Goal: Task Accomplishment & Management: Use online tool/utility

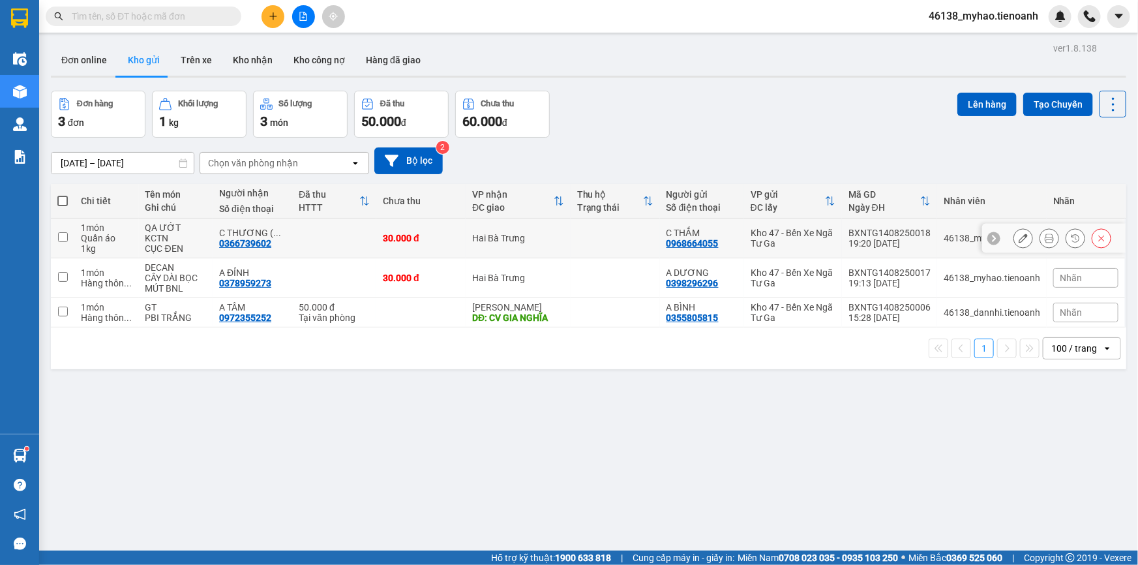
click at [66, 240] on input "checkbox" at bounding box center [63, 237] width 10 height 10
checkbox input "true"
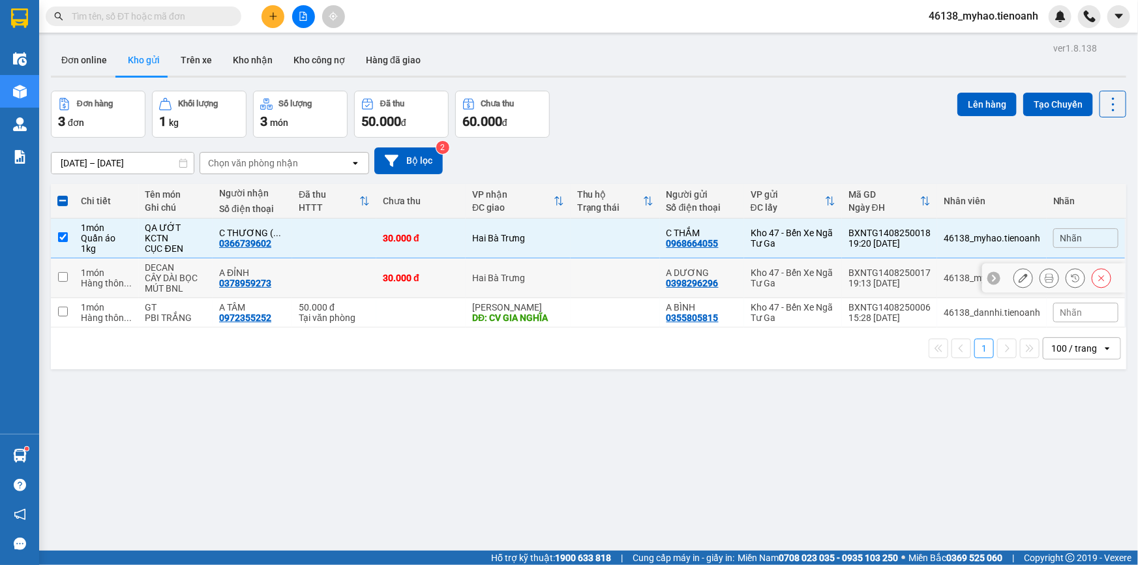
click at [61, 277] on input "checkbox" at bounding box center [63, 277] width 10 height 10
checkbox input "true"
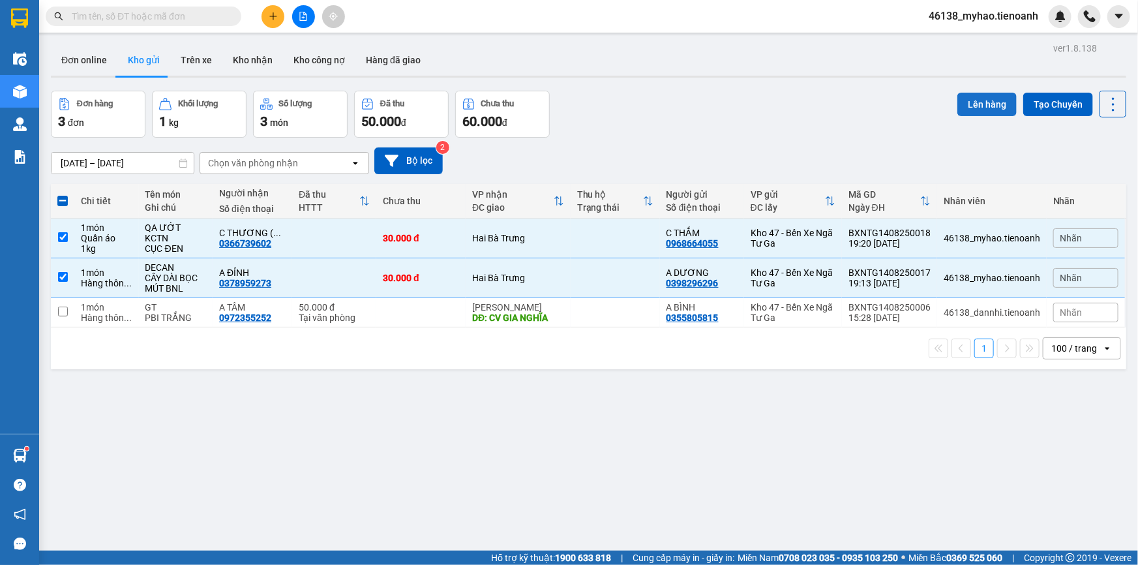
click at [990, 98] on button "Lên hàng" at bounding box center [986, 104] width 59 height 23
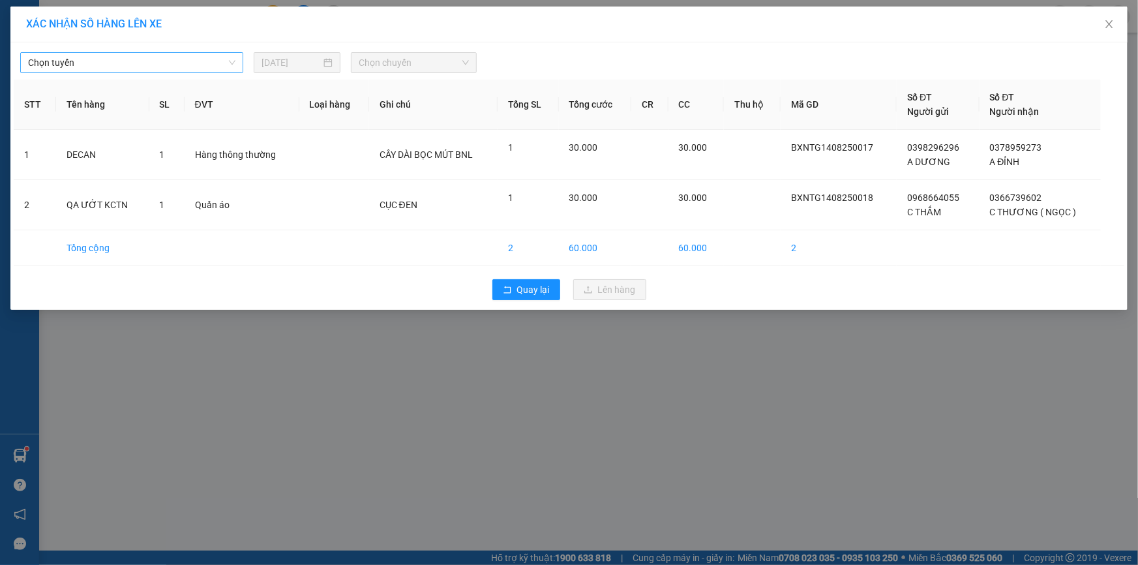
click at [136, 70] on span "Chọn tuyến" at bounding box center [131, 63] width 207 height 20
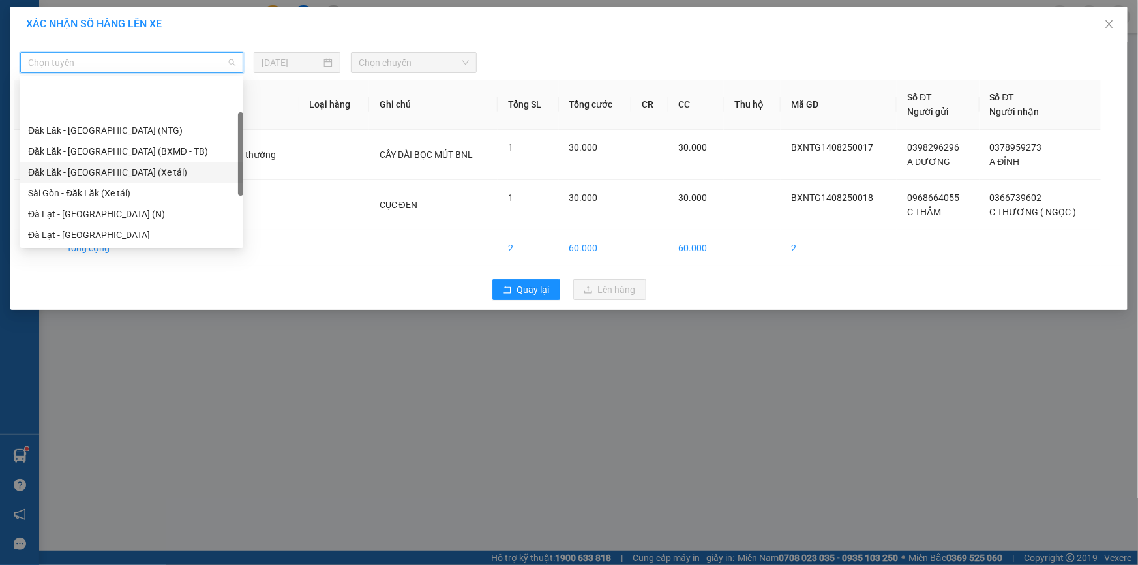
scroll to position [118, 0]
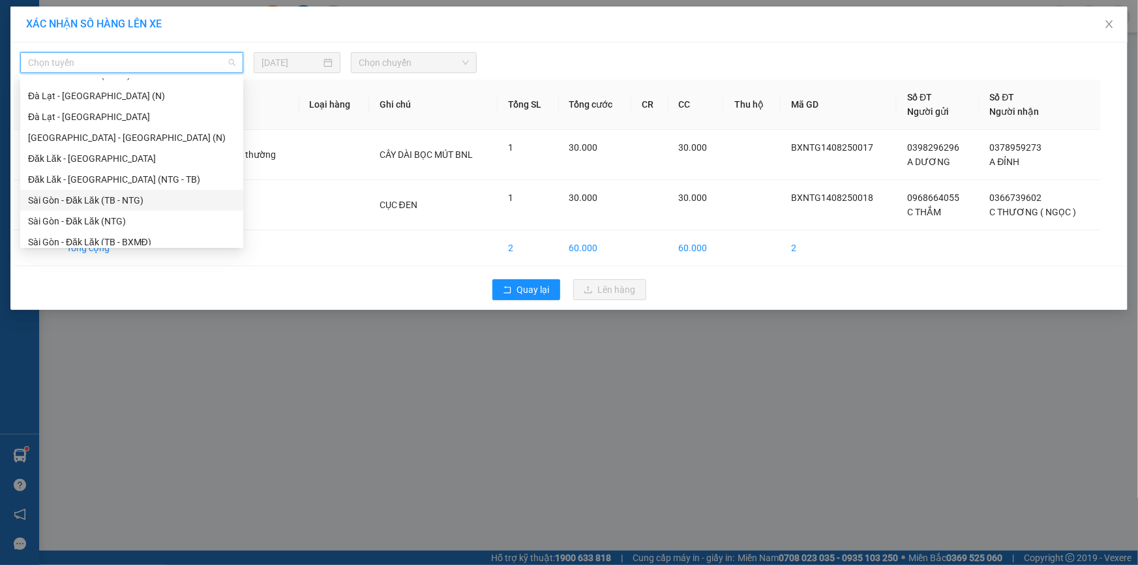
click at [102, 198] on div "Sài Gòn - Đăk Lăk (TB - NTG)" at bounding box center [131, 200] width 207 height 14
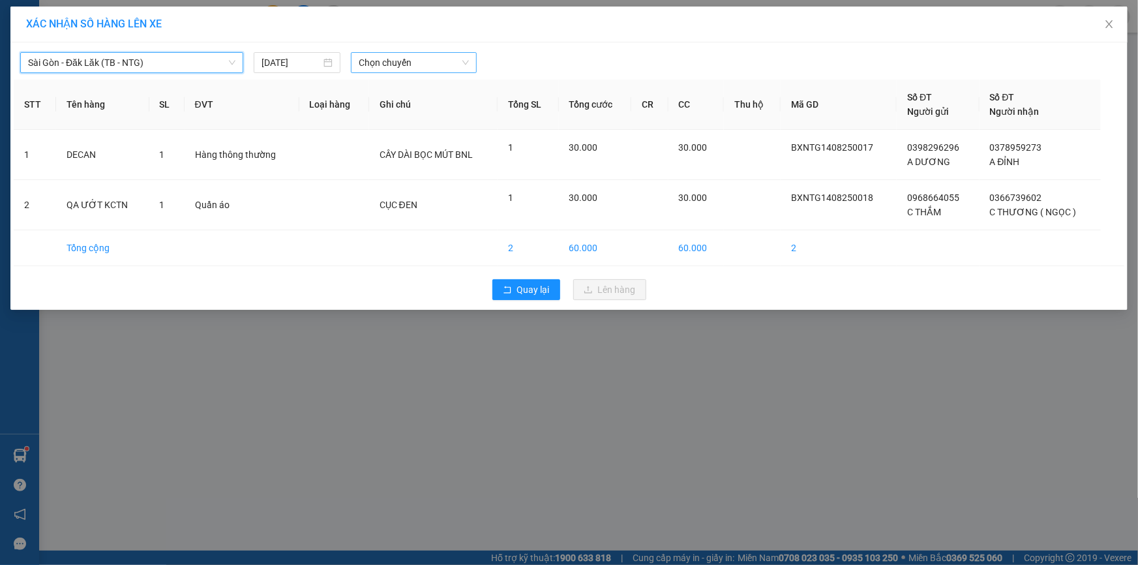
click at [385, 62] on span "Chọn chuyến" at bounding box center [414, 63] width 110 height 20
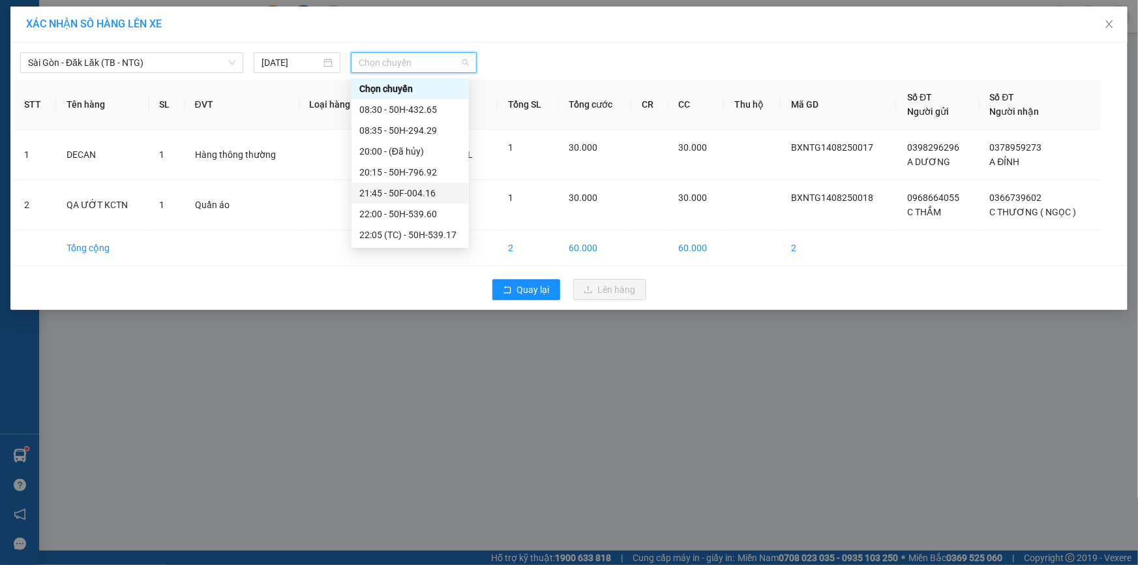
click at [423, 183] on div "21:45 - 50F-004.16" at bounding box center [409, 193] width 117 height 21
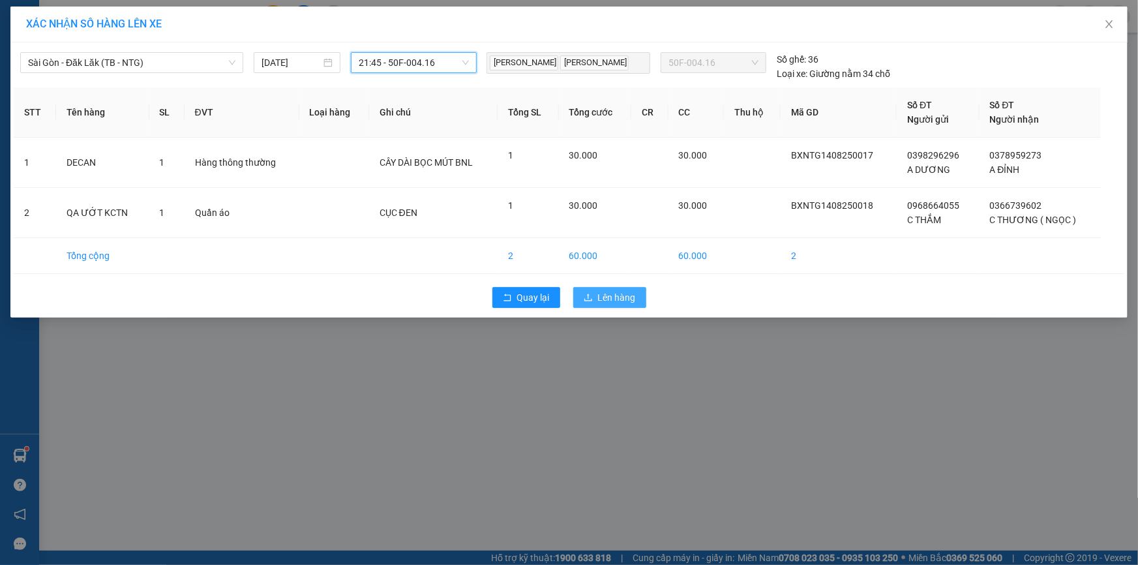
click at [604, 293] on span "Lên hàng" at bounding box center [617, 297] width 38 height 14
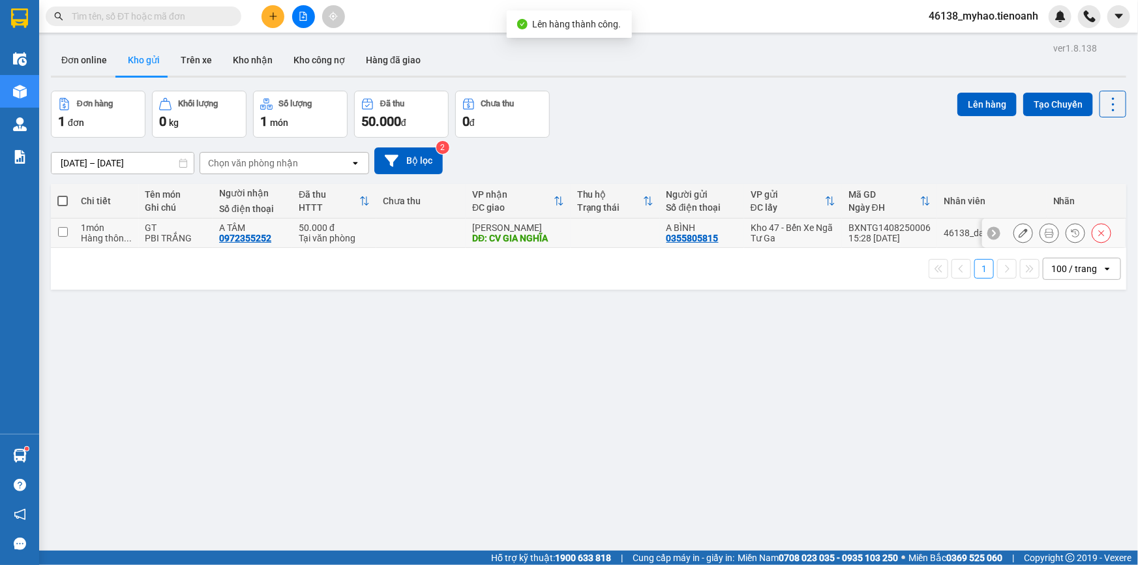
click at [63, 229] on input "checkbox" at bounding box center [63, 232] width 10 height 10
checkbox input "true"
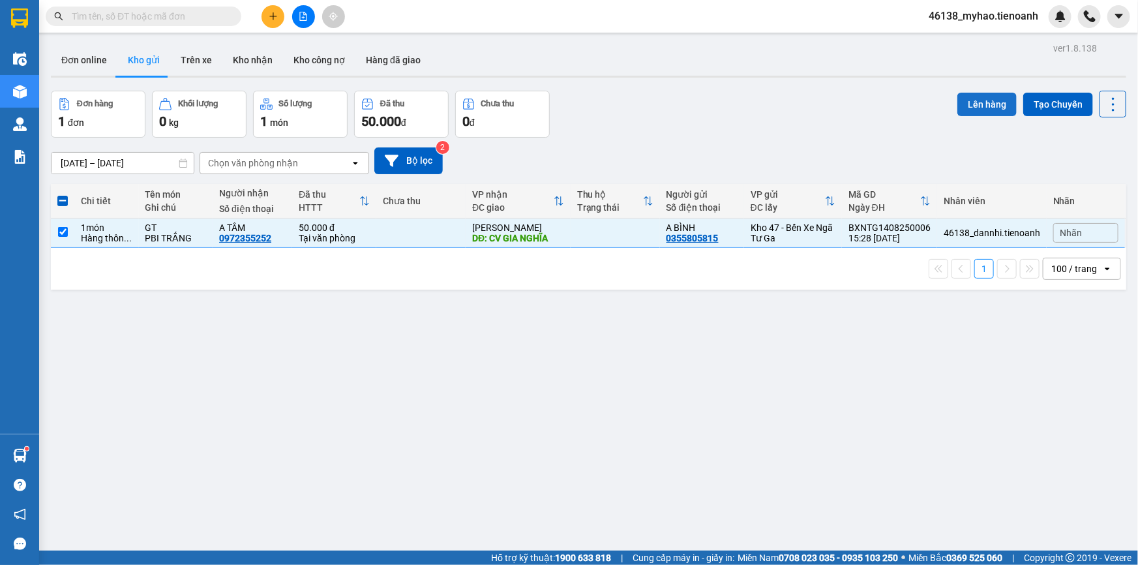
click at [969, 98] on button "Lên hàng" at bounding box center [986, 104] width 59 height 23
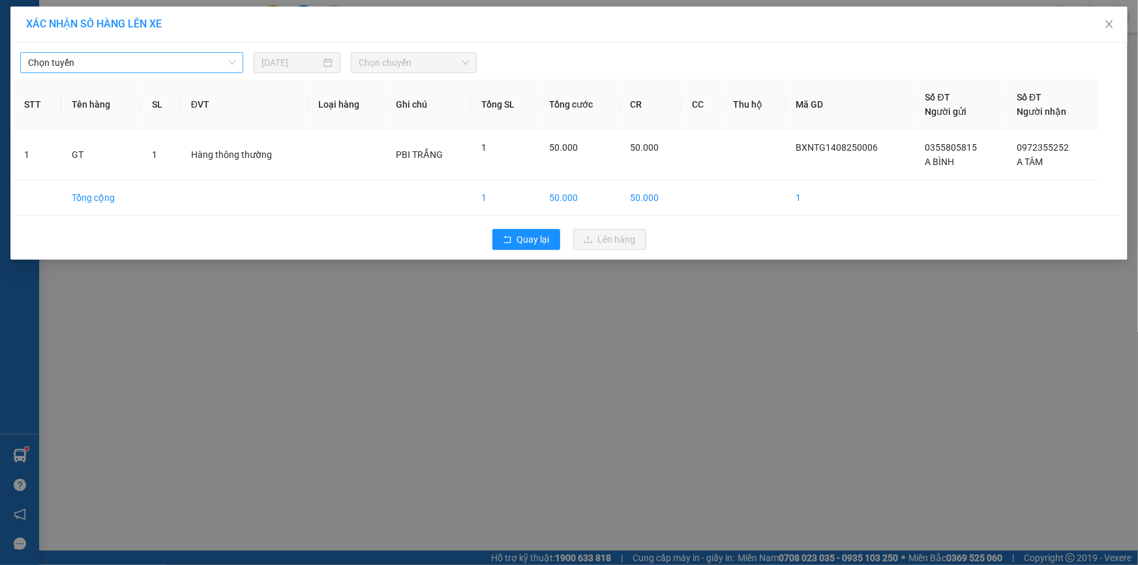
click at [174, 63] on span "Chọn tuyến" at bounding box center [131, 63] width 207 height 20
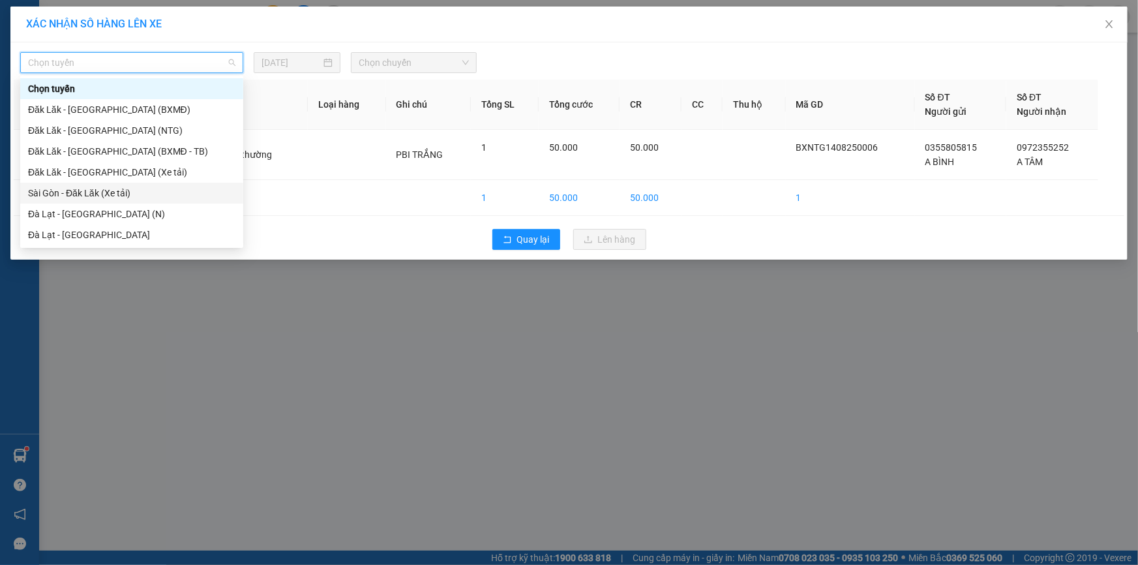
scroll to position [118, 0]
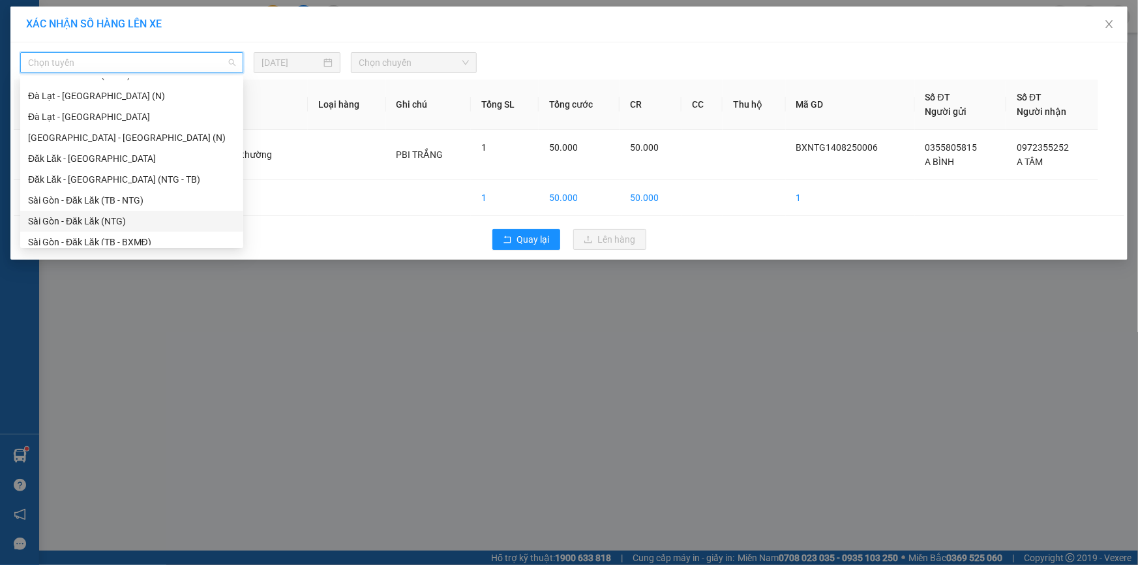
click at [100, 219] on div "Sài Gòn - Đăk Lăk (NTG)" at bounding box center [131, 221] width 207 height 14
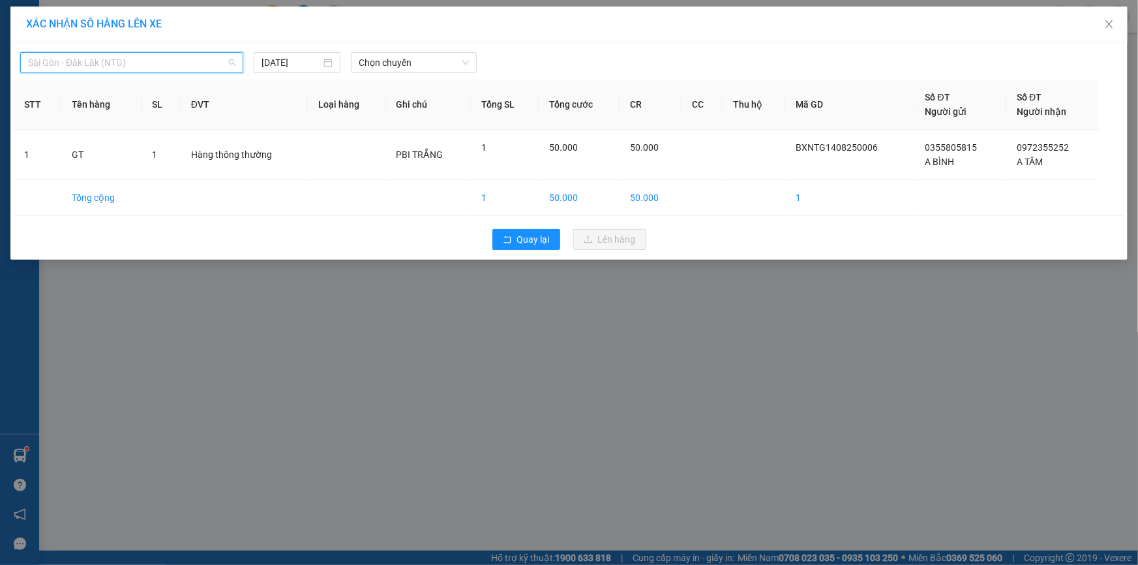
click at [114, 63] on span "Sài Gòn - Đăk Lăk (NTG)" at bounding box center [131, 63] width 207 height 20
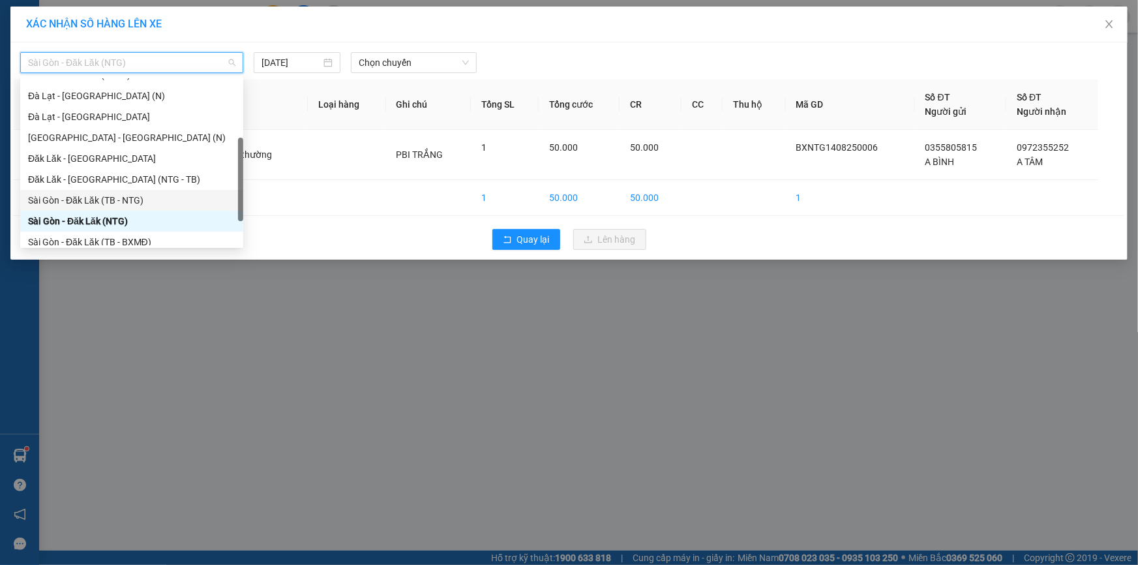
click at [92, 202] on div "Sài Gòn - Đăk Lăk (TB - NTG)" at bounding box center [131, 200] width 207 height 14
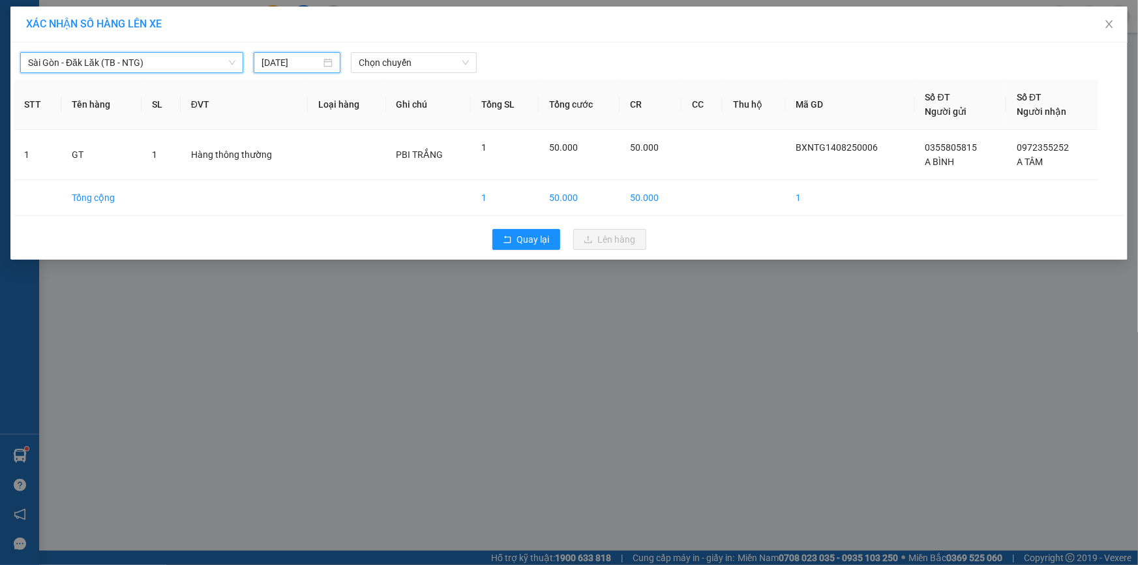
click at [286, 61] on input "[DATE]" at bounding box center [290, 62] width 59 height 14
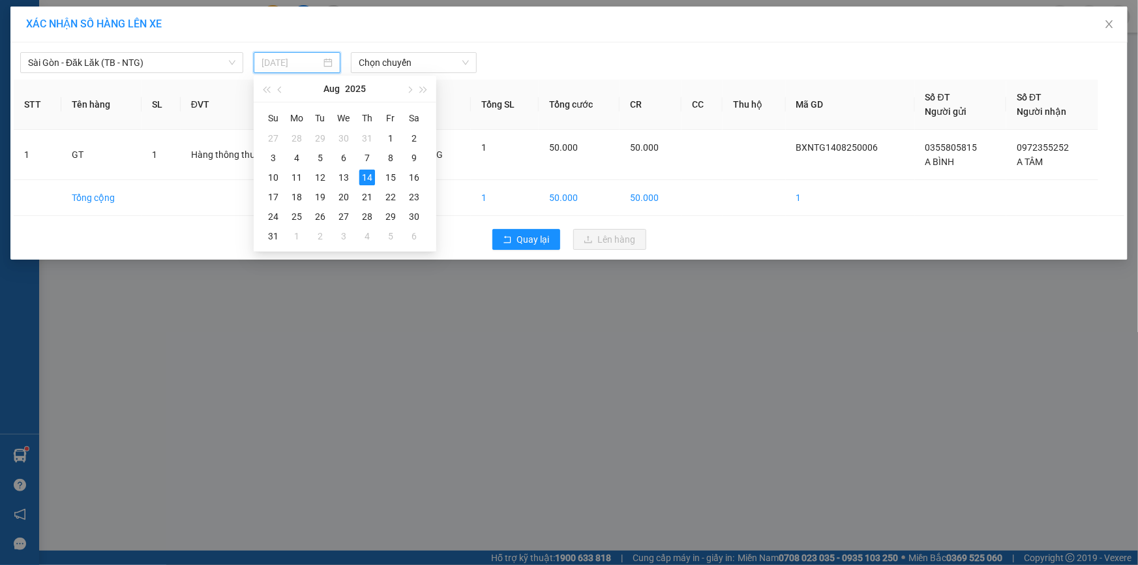
type input "[DATE]"
click at [396, 57] on span "Chọn chuyến" at bounding box center [414, 63] width 110 height 20
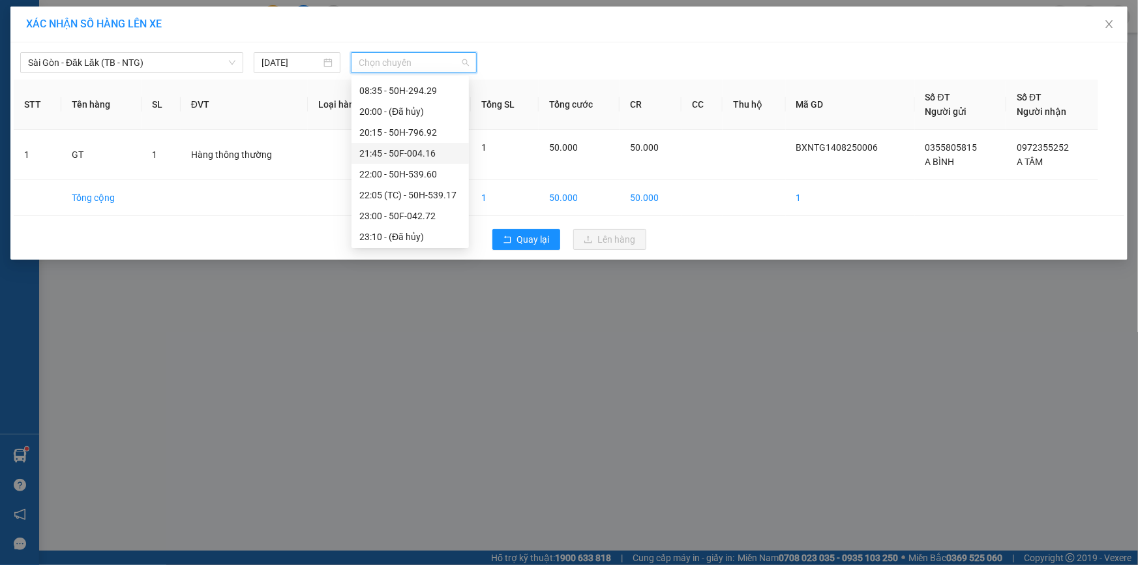
scroll to position [62, 0]
click at [427, 234] on div "23:15 - 50F-003.79" at bounding box center [410, 235] width 102 height 14
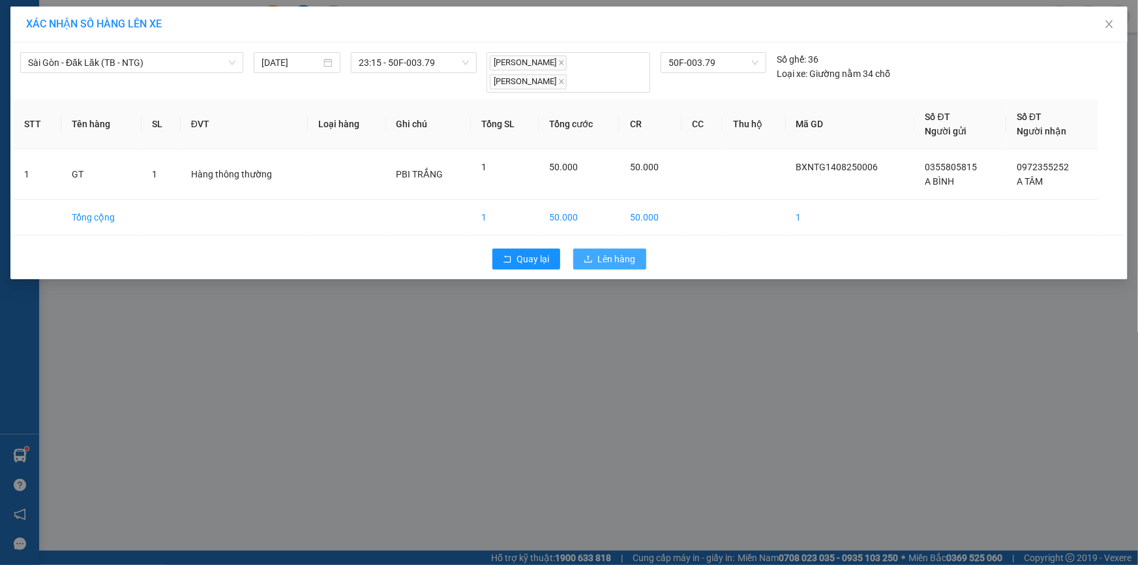
click at [610, 259] on span "Lên hàng" at bounding box center [617, 259] width 38 height 14
